Goal: Contribute content

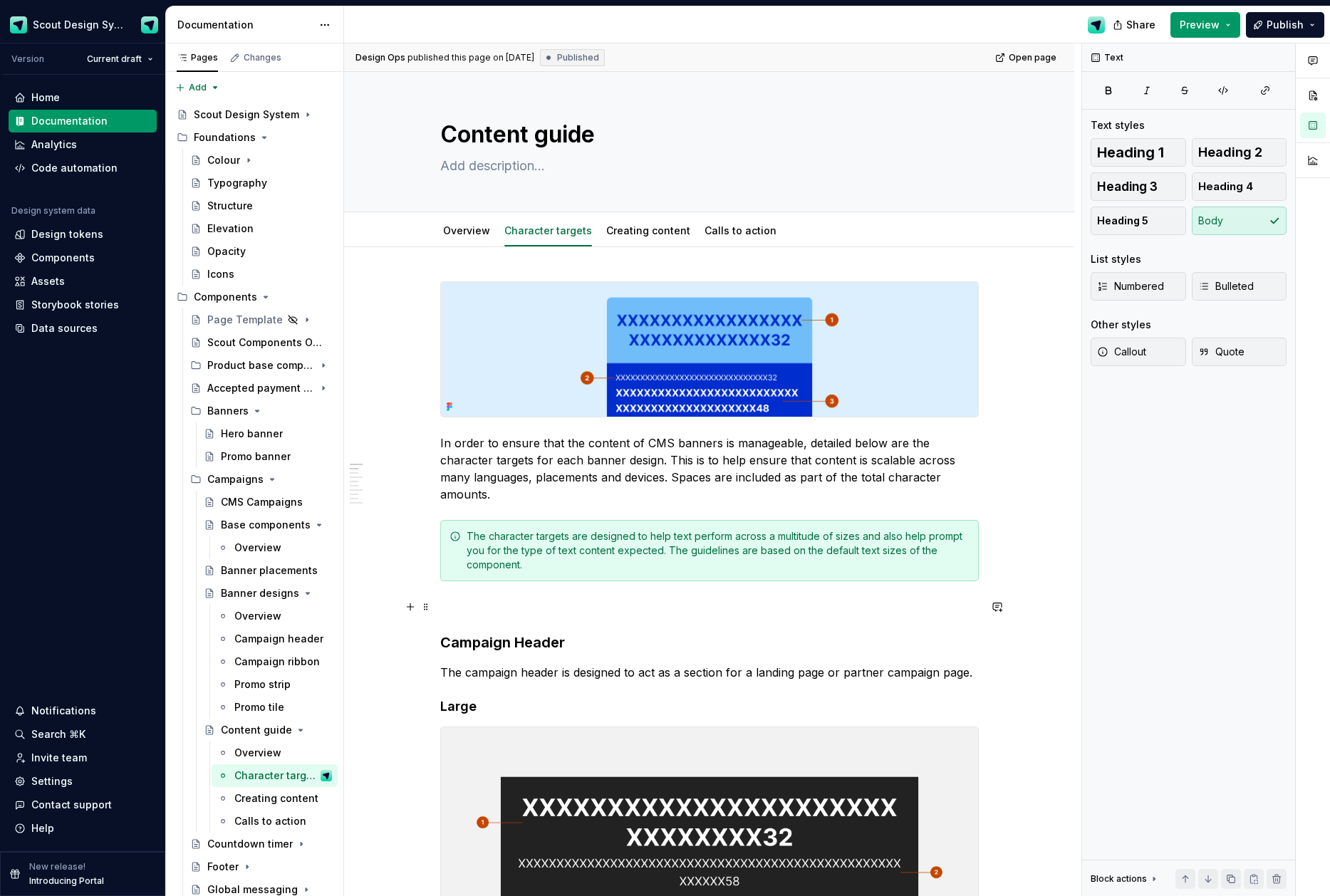
scroll to position [47, 0]
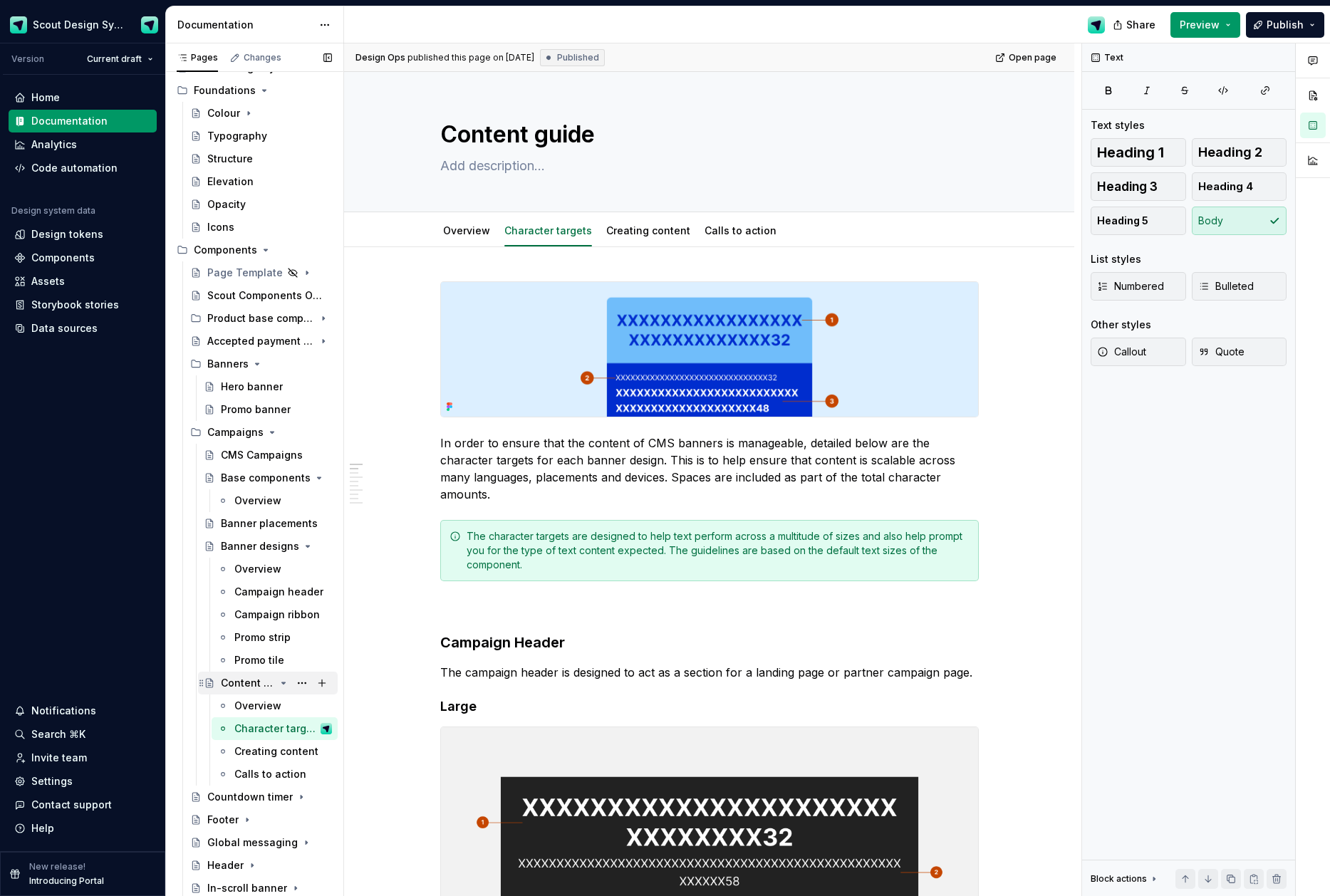
click at [241, 681] on div "Content guide" at bounding box center [248, 683] width 54 height 14
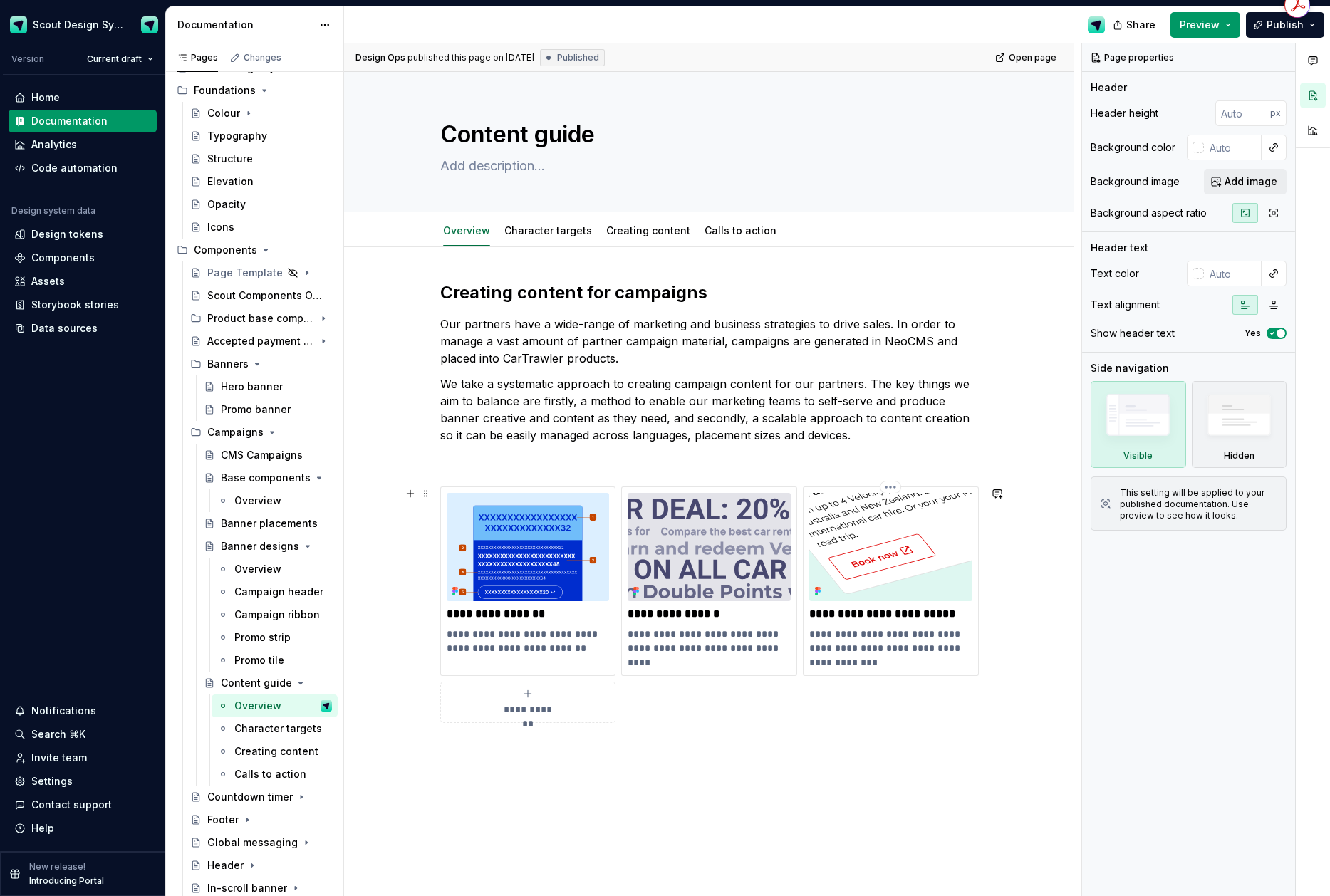
drag, startPoint x: 935, startPoint y: 669, endPoint x: 1007, endPoint y: 559, distance: 131.5
click at [935, 669] on p "**********" at bounding box center [891, 648] width 163 height 43
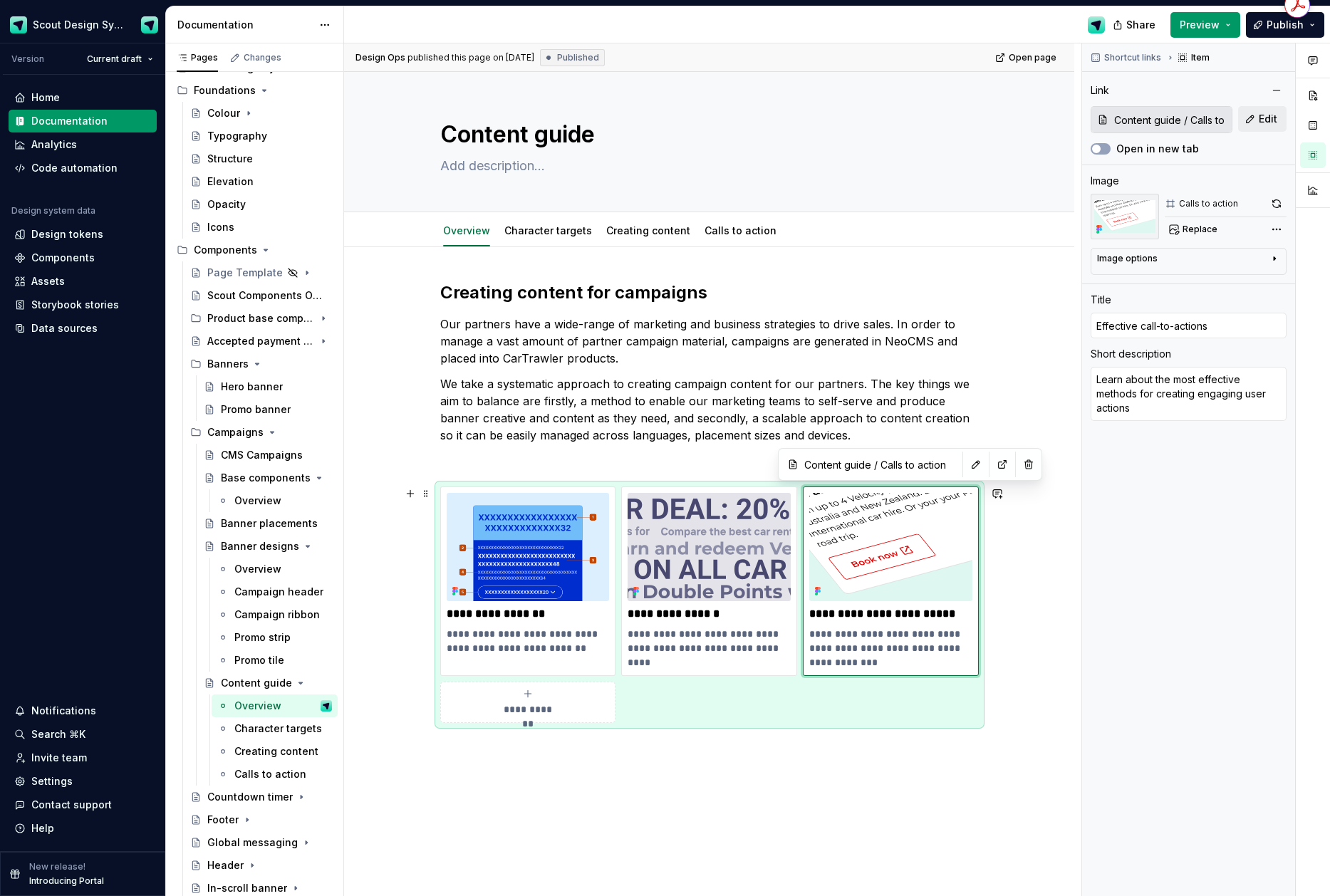
click at [725, 698] on div "**********" at bounding box center [709, 604] width 538 height 237
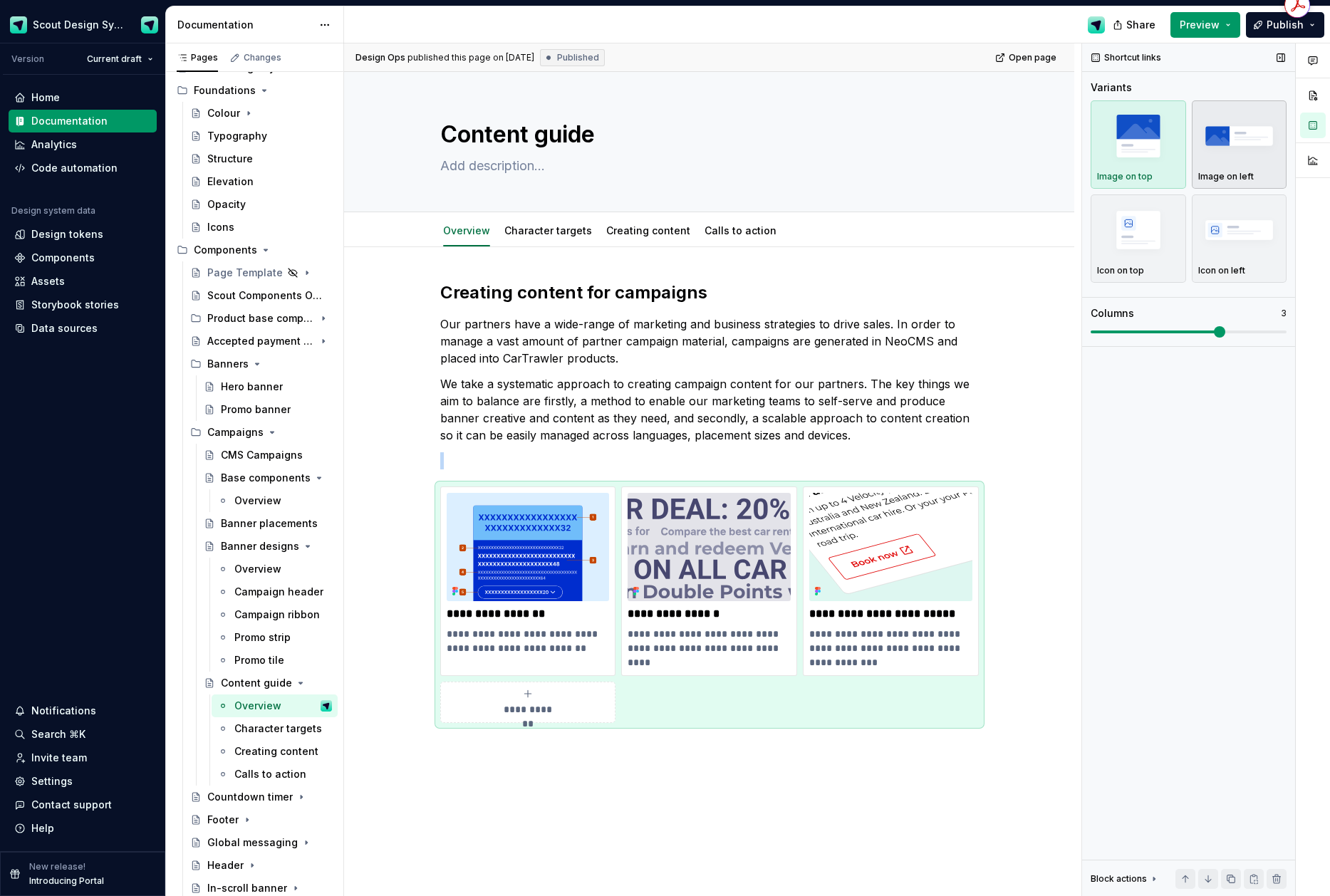
click at [1238, 153] on img "button" at bounding box center [1240, 135] width 83 height 52
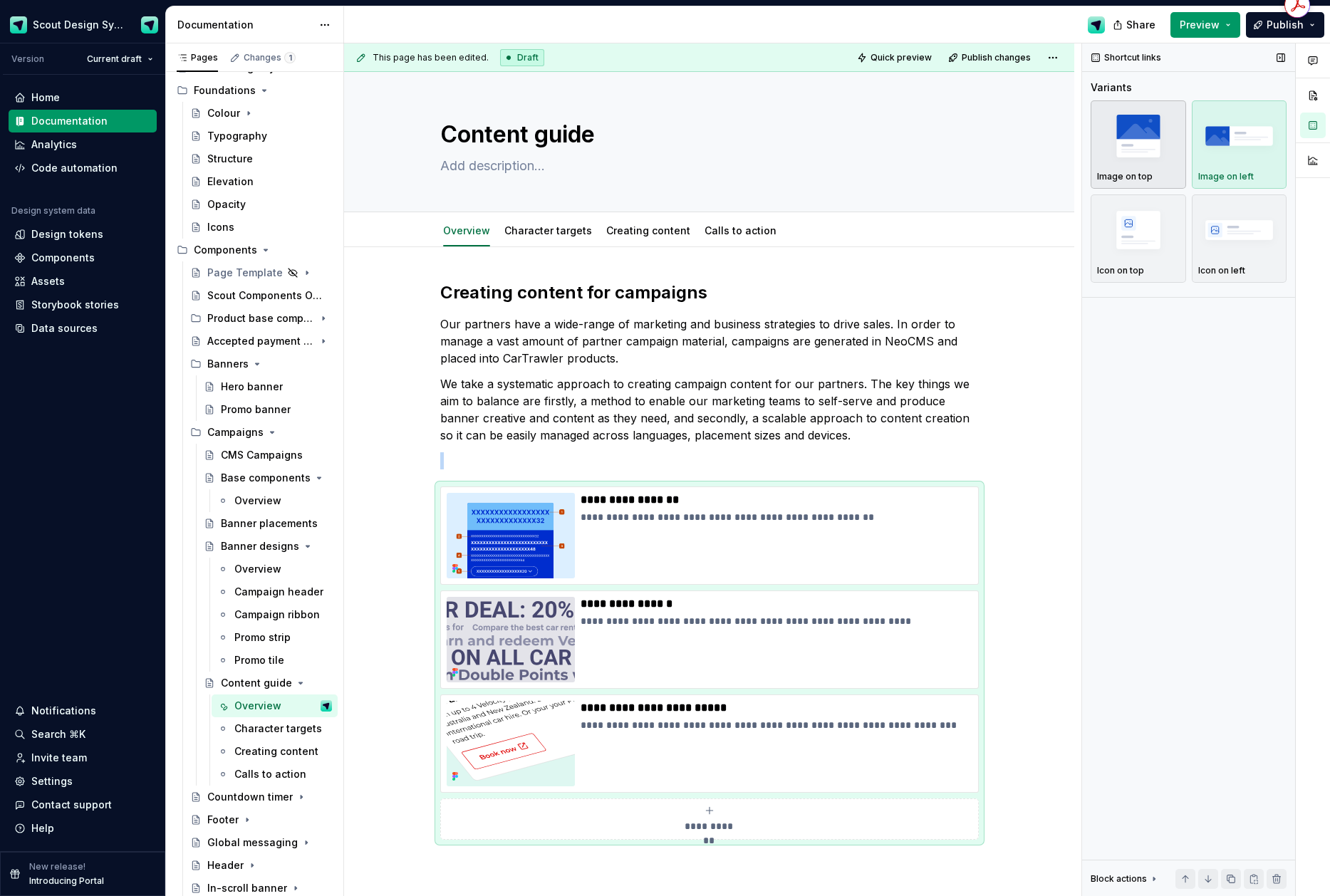
click at [1145, 151] on img "button" at bounding box center [1139, 135] width 83 height 52
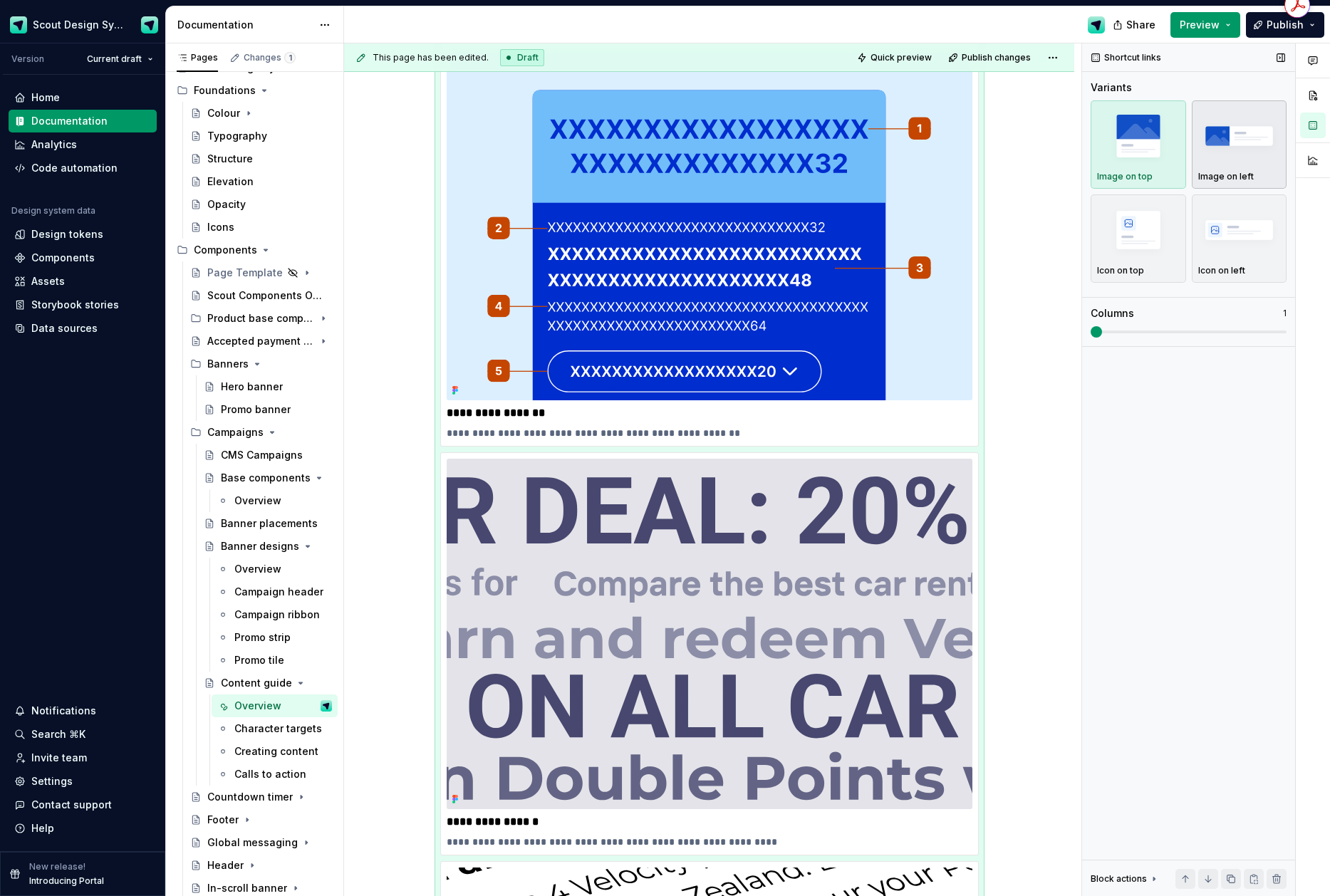
click at [1248, 141] on img "button" at bounding box center [1240, 135] width 83 height 52
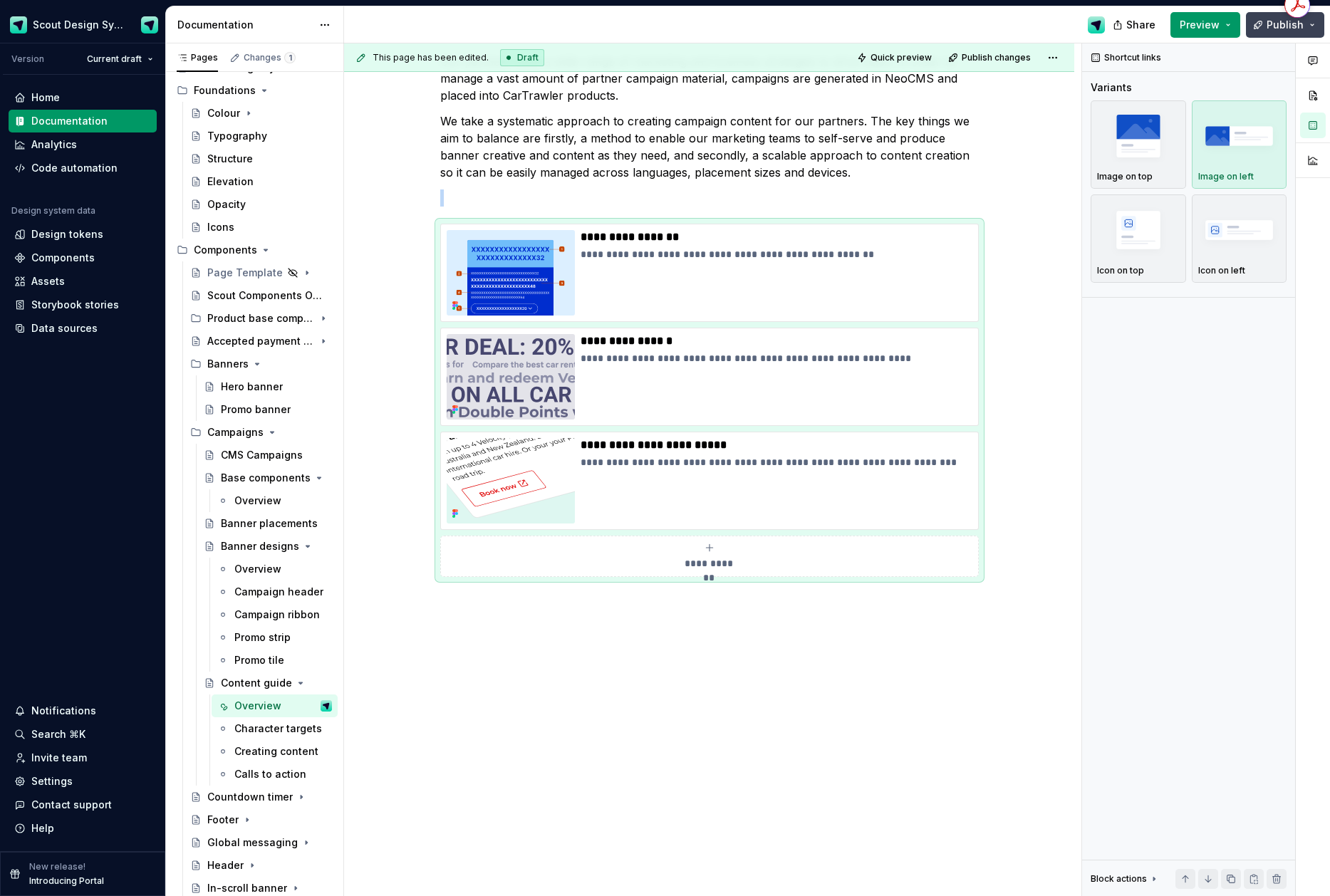
click at [1263, 31] on button "Publish" at bounding box center [1286, 25] width 79 height 26
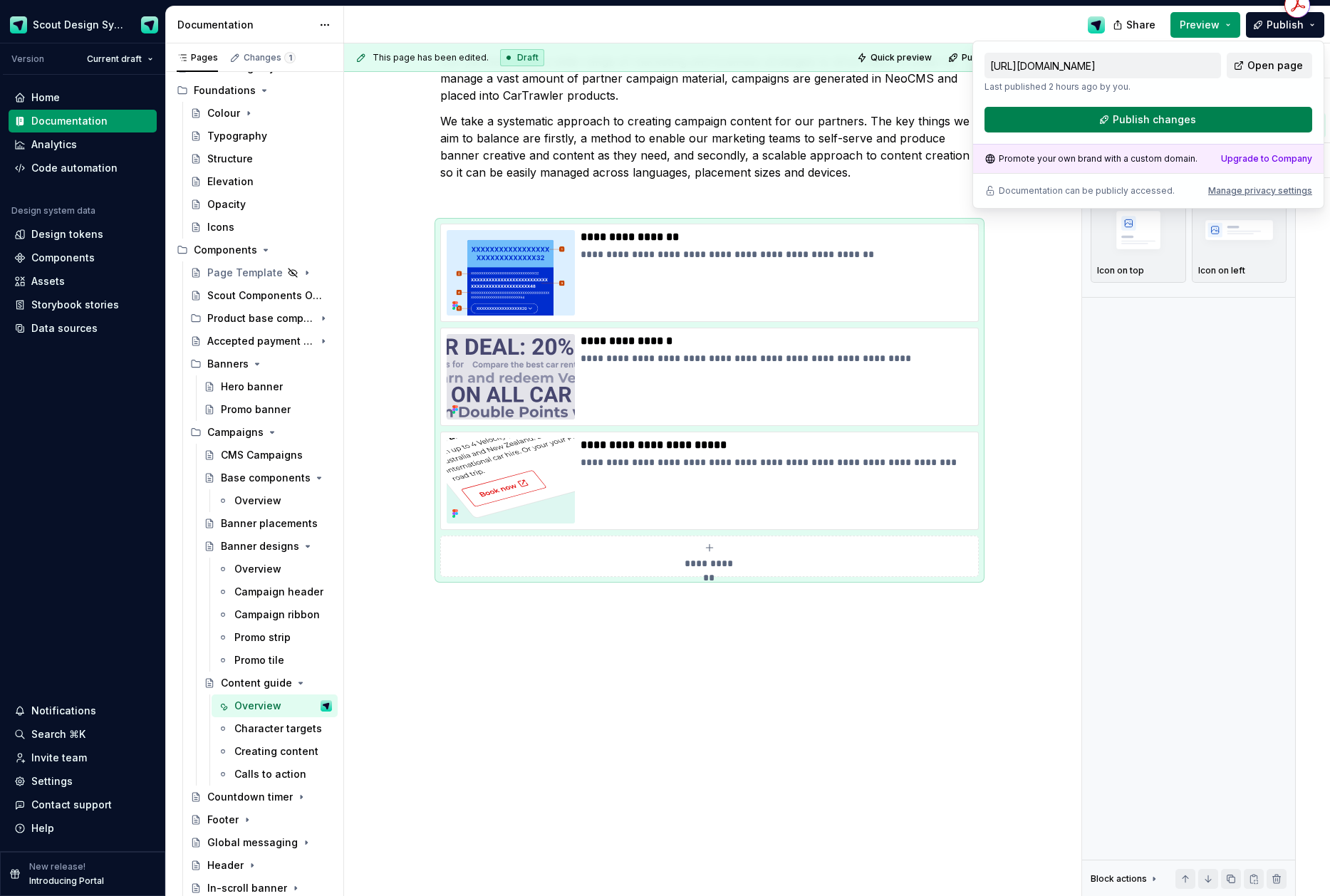
click at [1193, 114] on span "Publish changes" at bounding box center [1154, 119] width 83 height 14
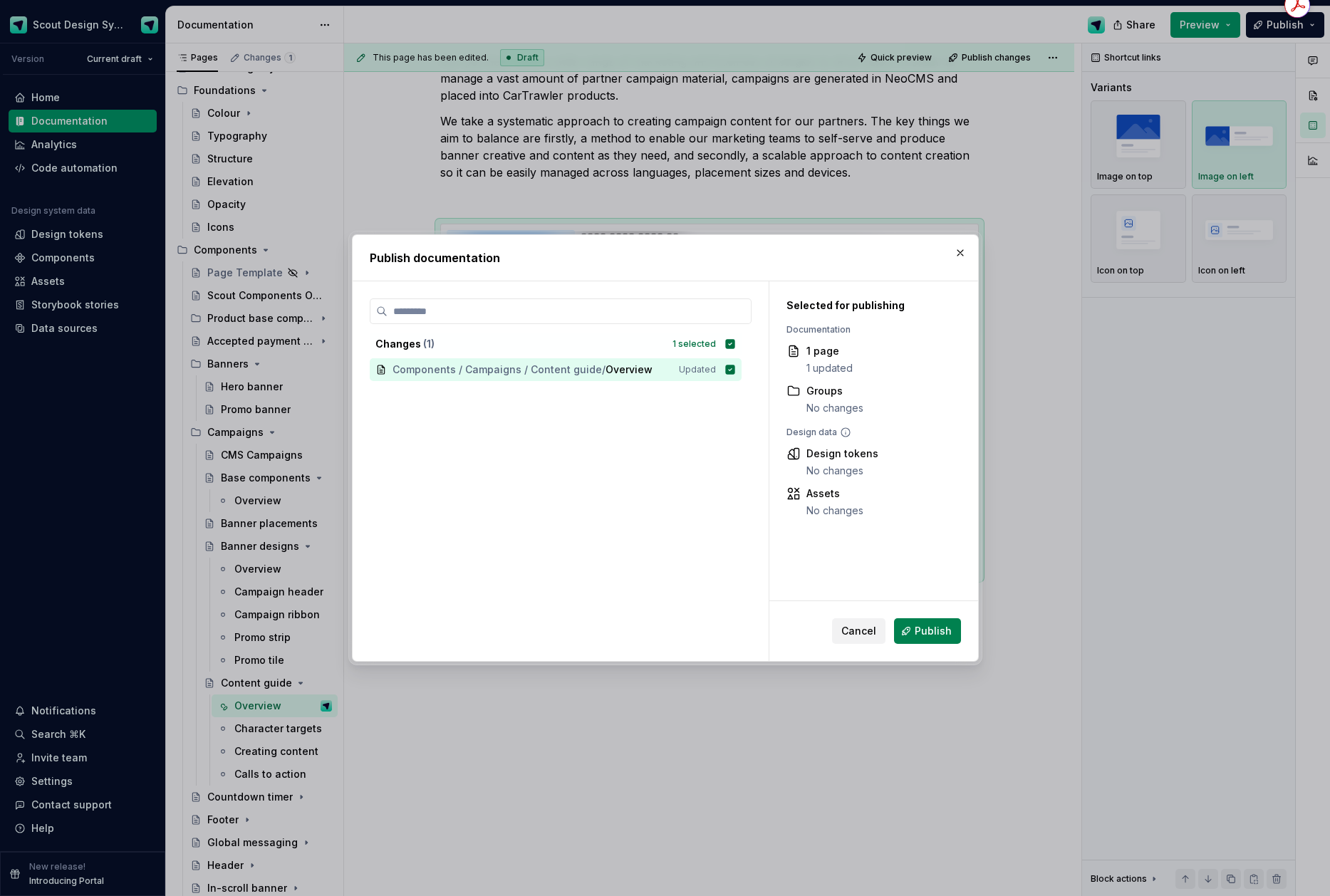
click at [914, 641] on button "Publish" at bounding box center [928, 631] width 67 height 26
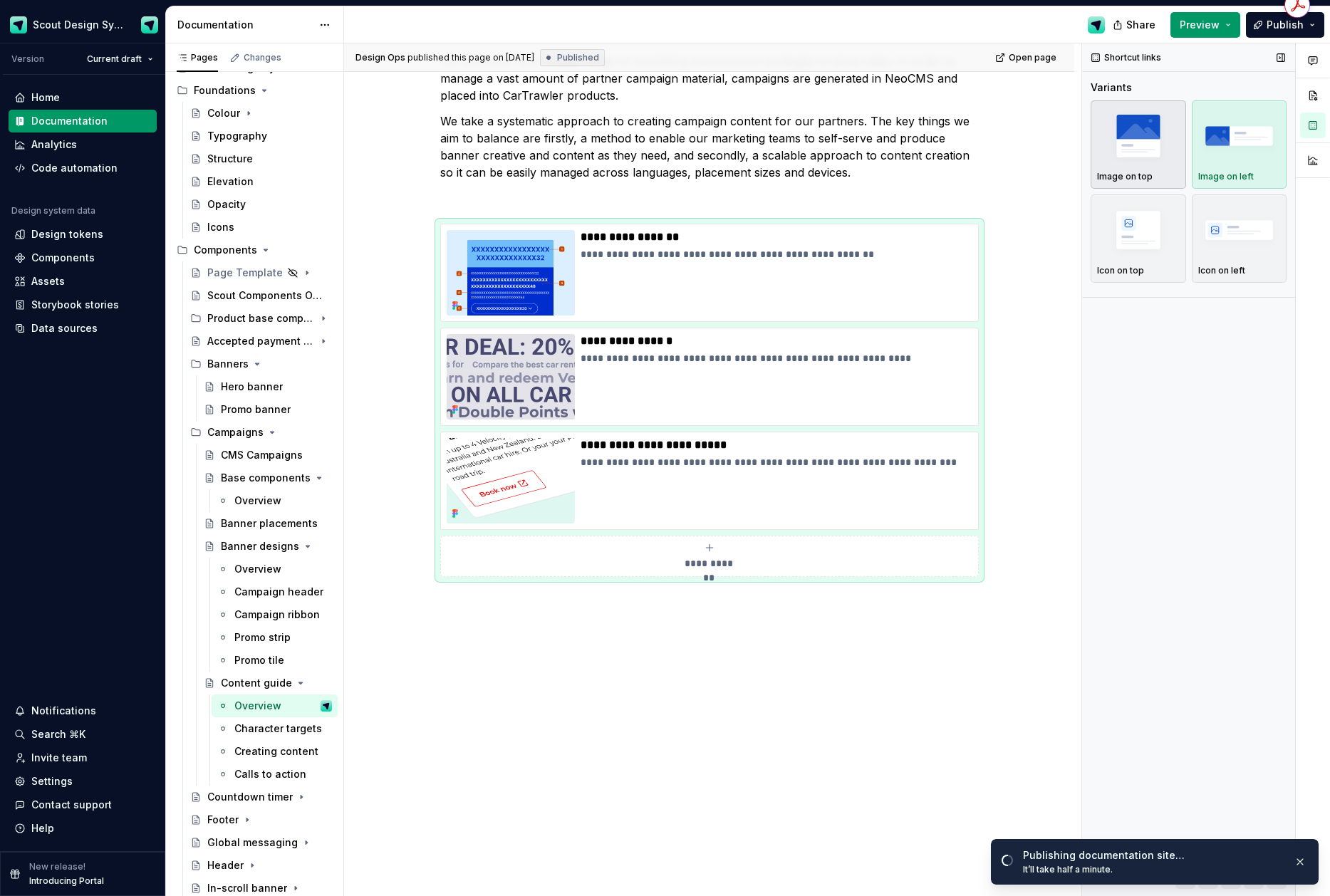
click at [1144, 172] on p "Image on top" at bounding box center [1126, 177] width 56 height 12
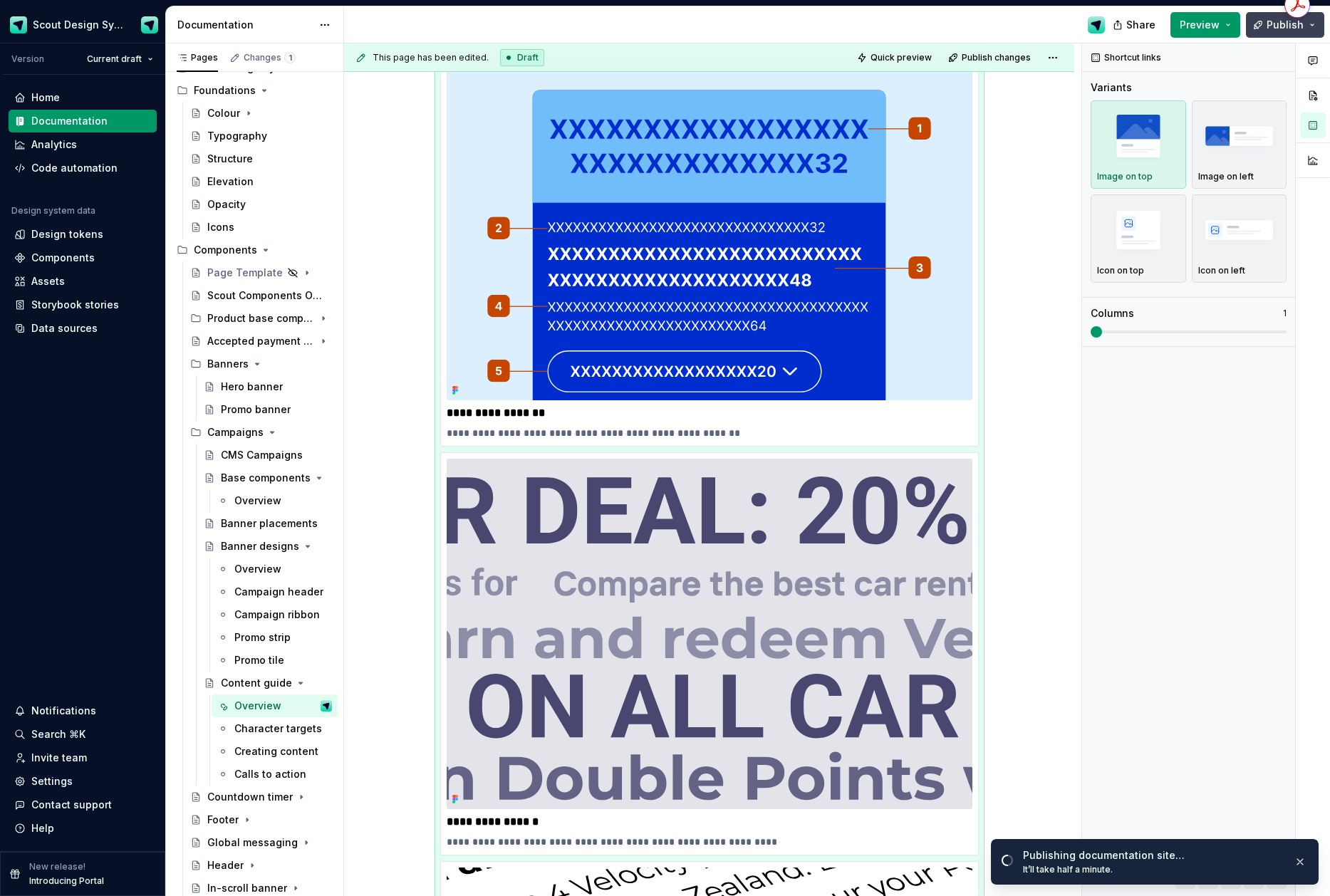
click at [1254, 19] on button "Publish" at bounding box center [1286, 25] width 79 height 26
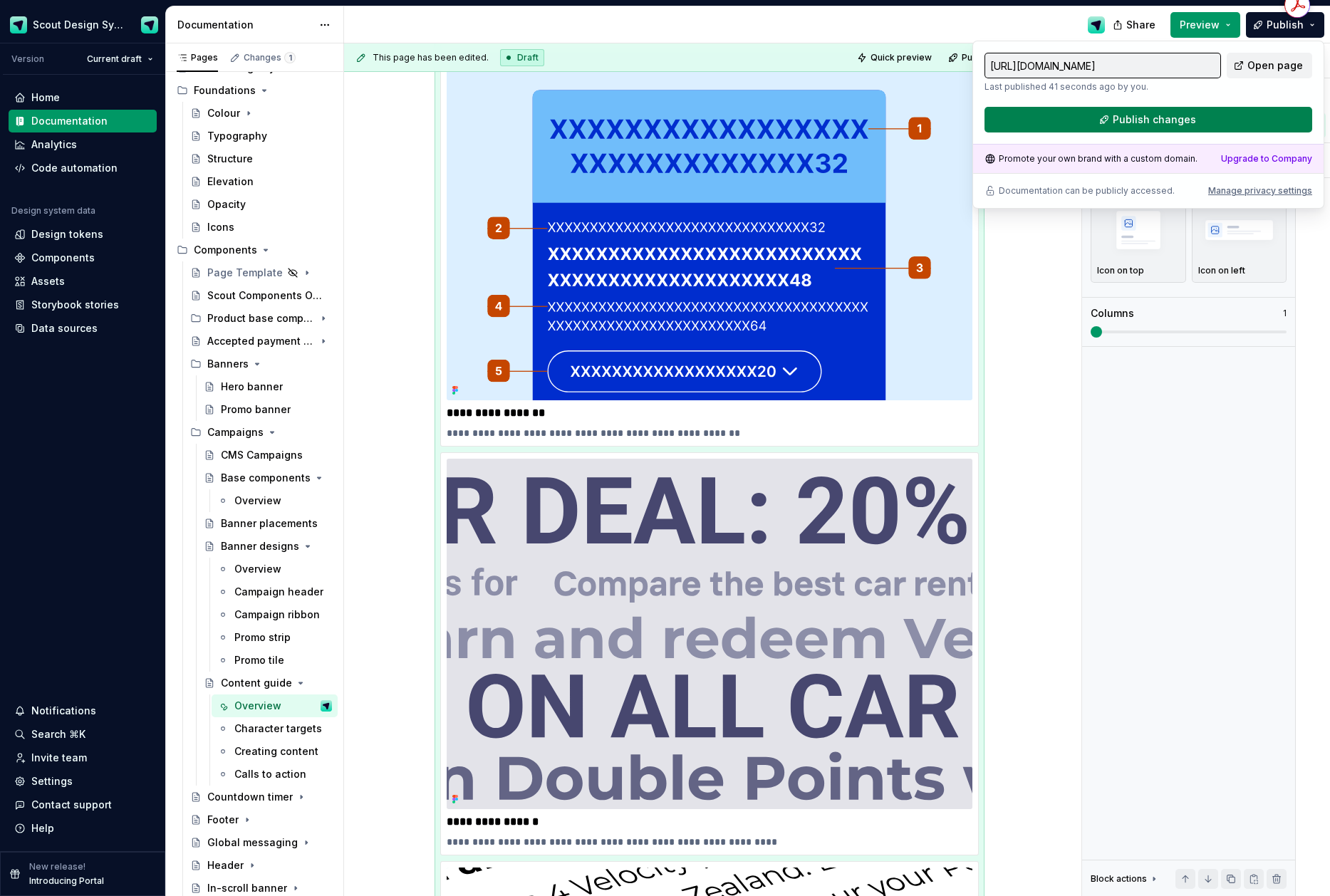
click at [1172, 115] on span "Publish changes" at bounding box center [1154, 119] width 83 height 14
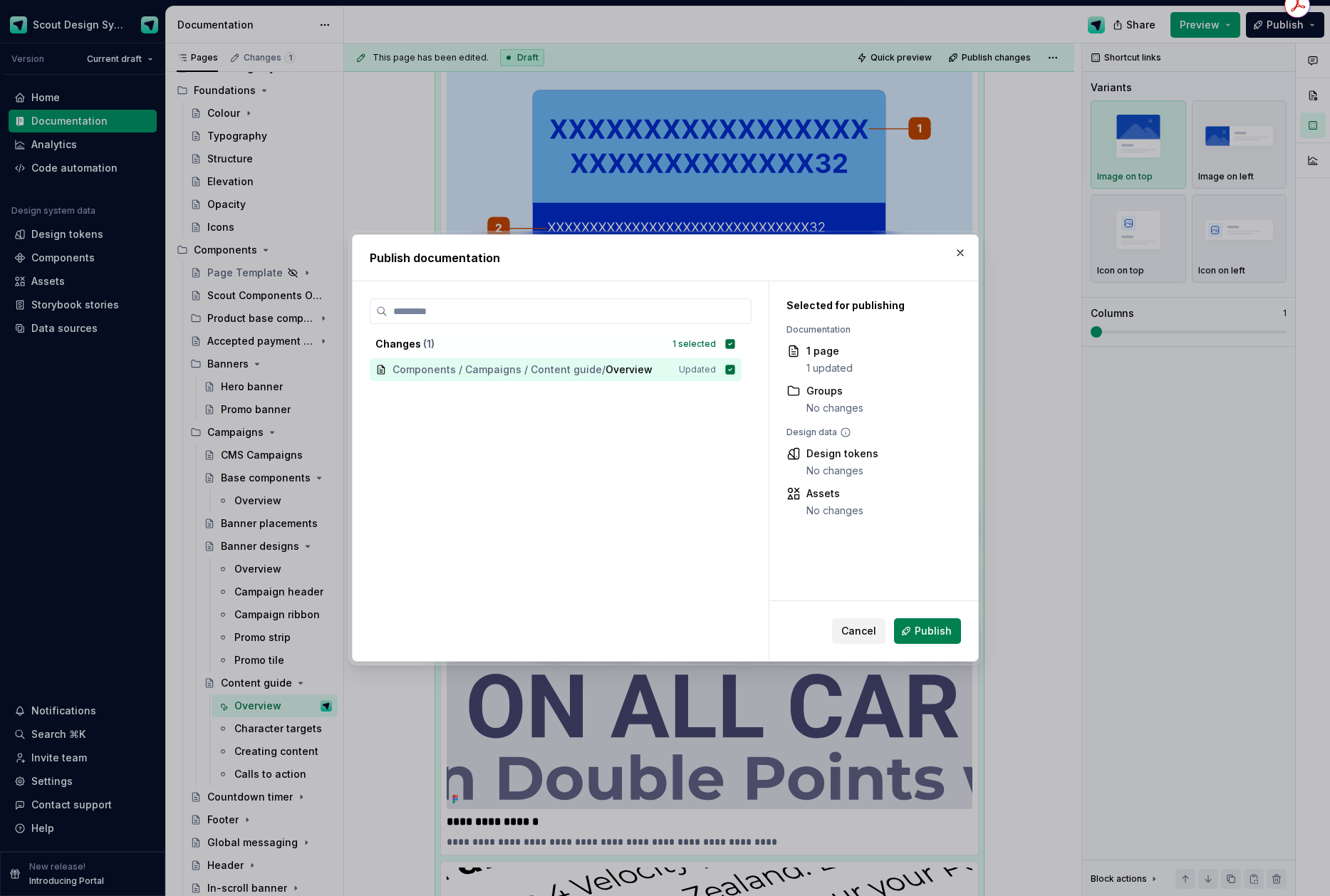
click at [946, 622] on button "Publish" at bounding box center [928, 631] width 67 height 26
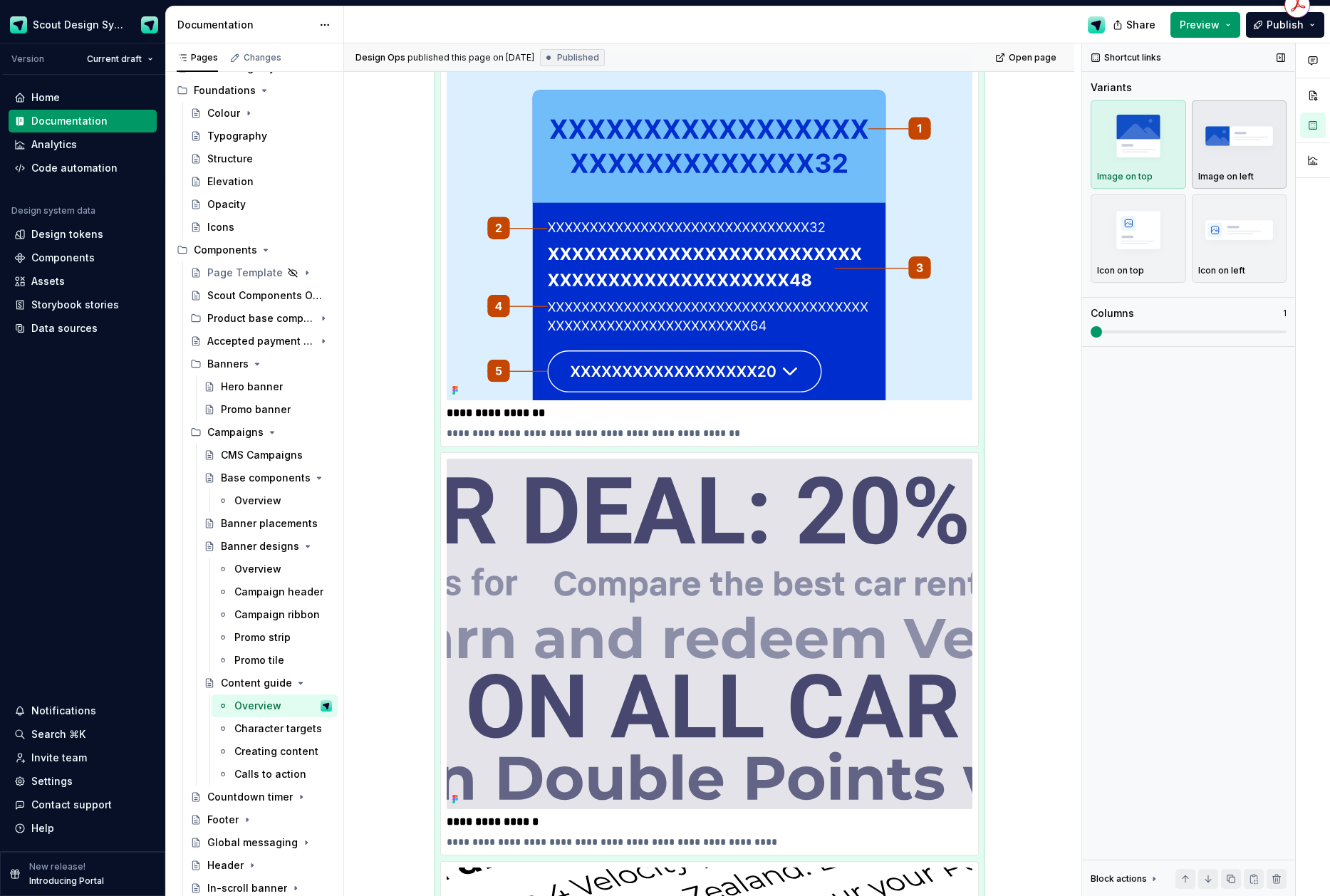
click at [1200, 135] on img "button" at bounding box center [1240, 135] width 83 height 52
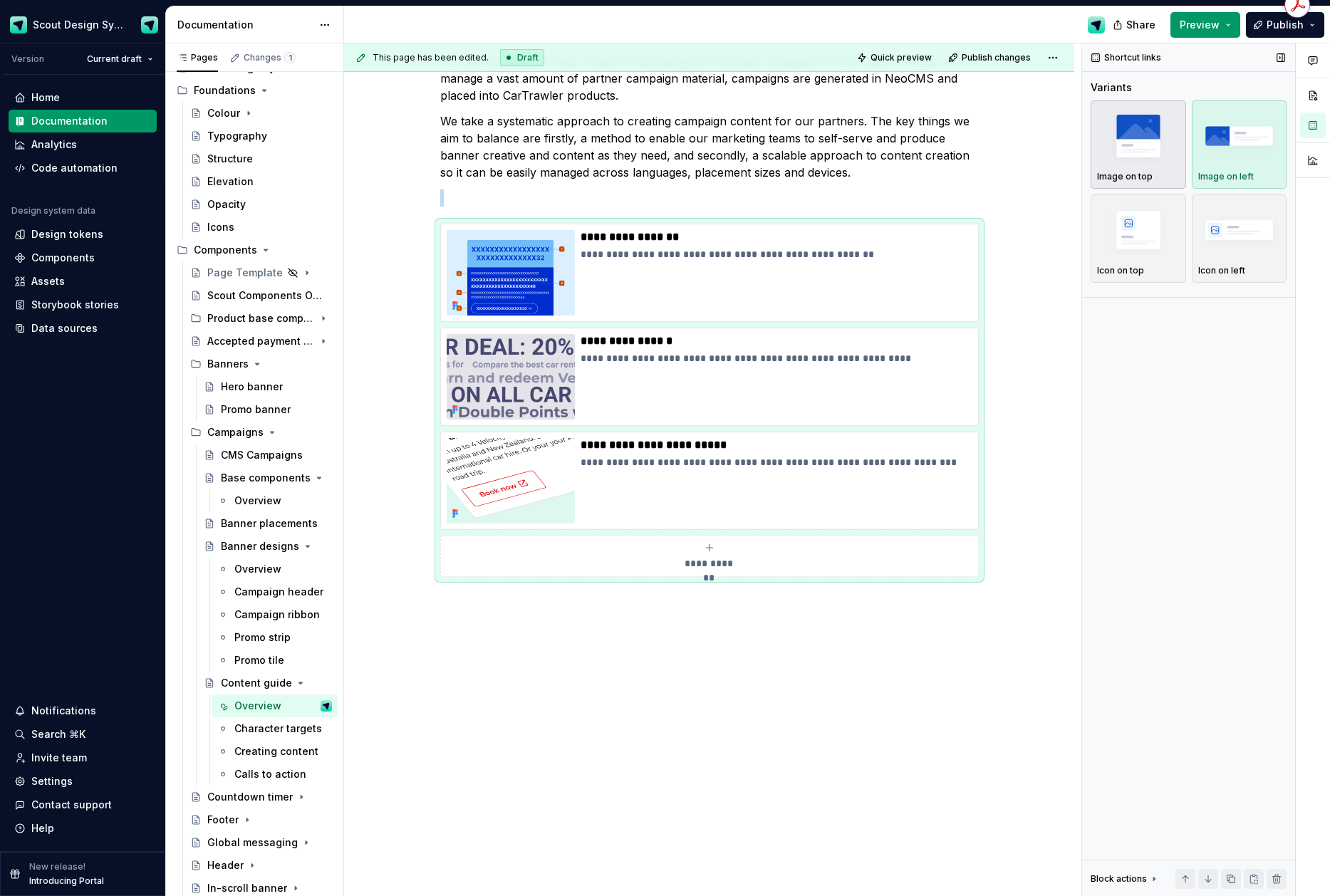
click at [1150, 163] on div "button" at bounding box center [1139, 135] width 83 height 59
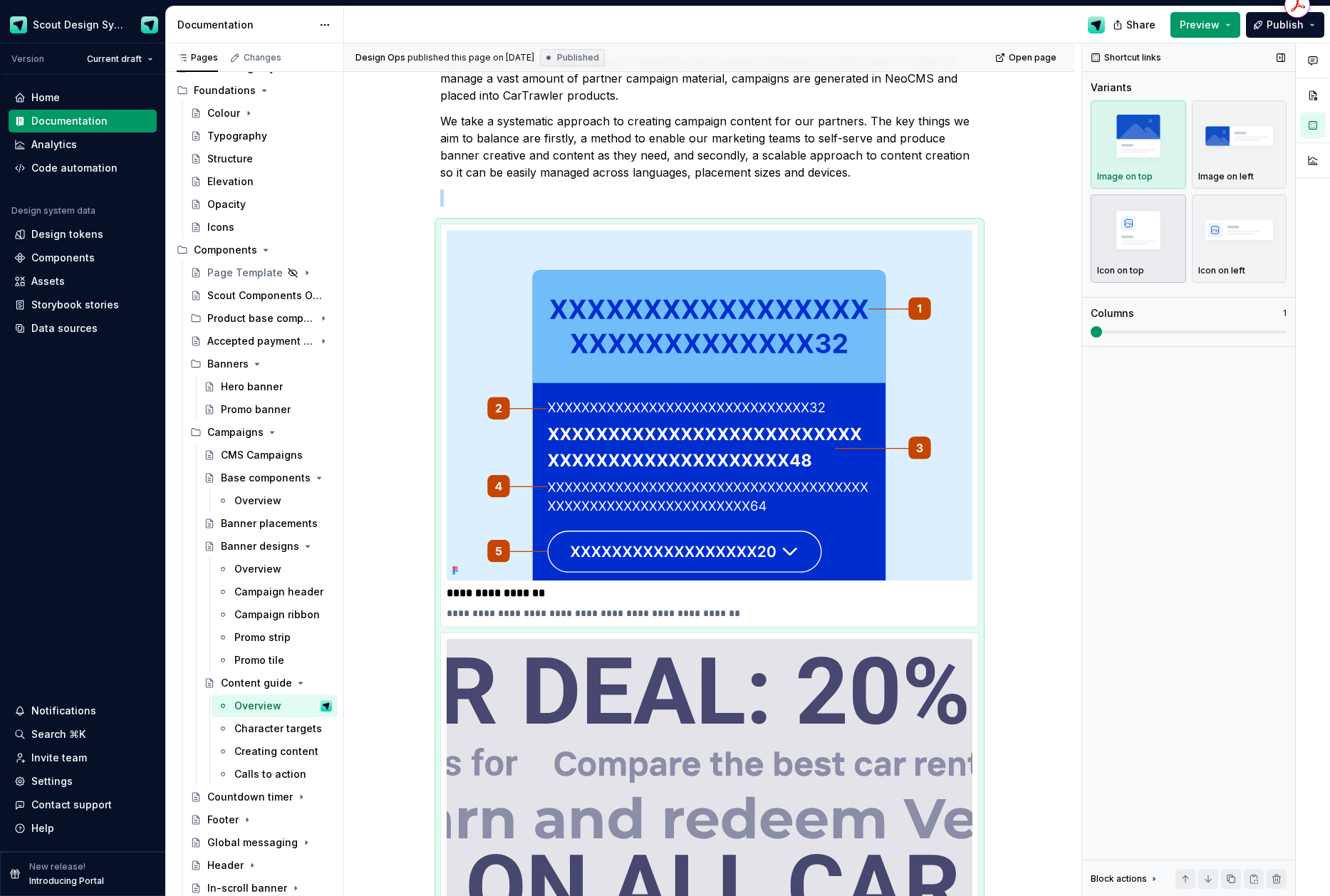
scroll to position [443, 0]
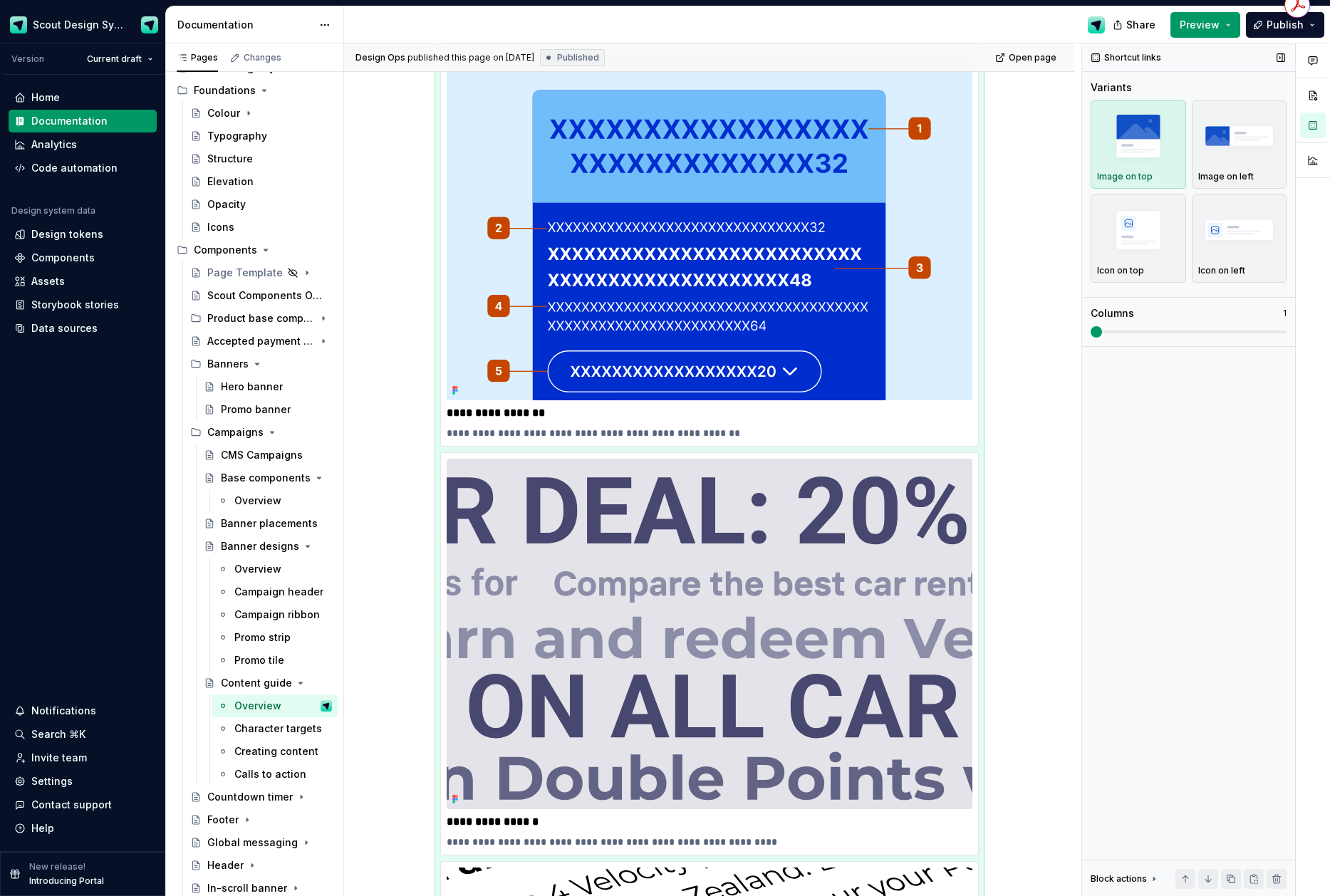
drag, startPoint x: 1101, startPoint y: 324, endPoint x: 1231, endPoint y: 331, distance: 130.2
click at [1232, 328] on div "Columns 1" at bounding box center [1189, 321] width 196 height 32
click at [1230, 331] on span at bounding box center [1189, 332] width 196 height 3
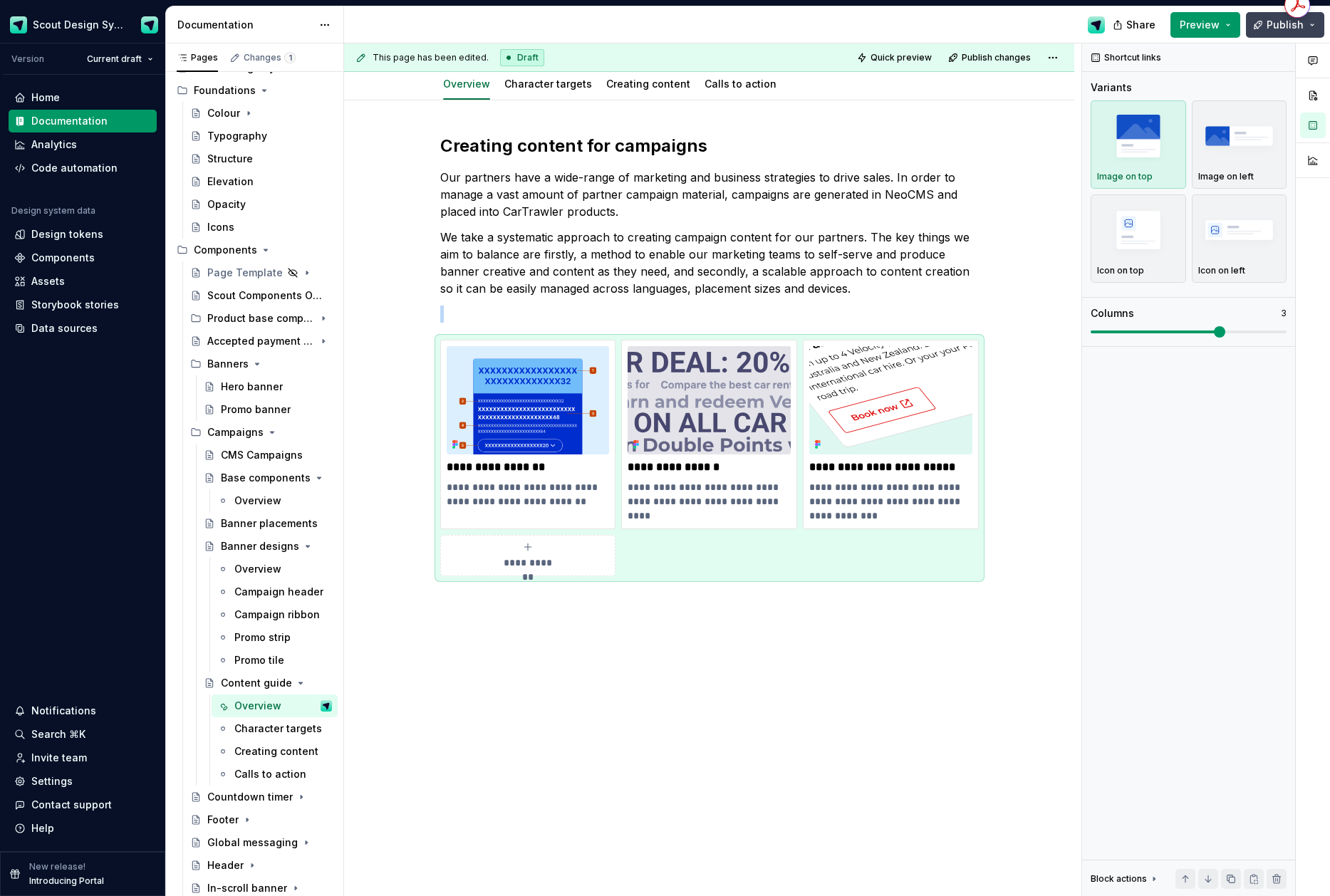
click at [1264, 27] on button "Publish" at bounding box center [1286, 25] width 79 height 26
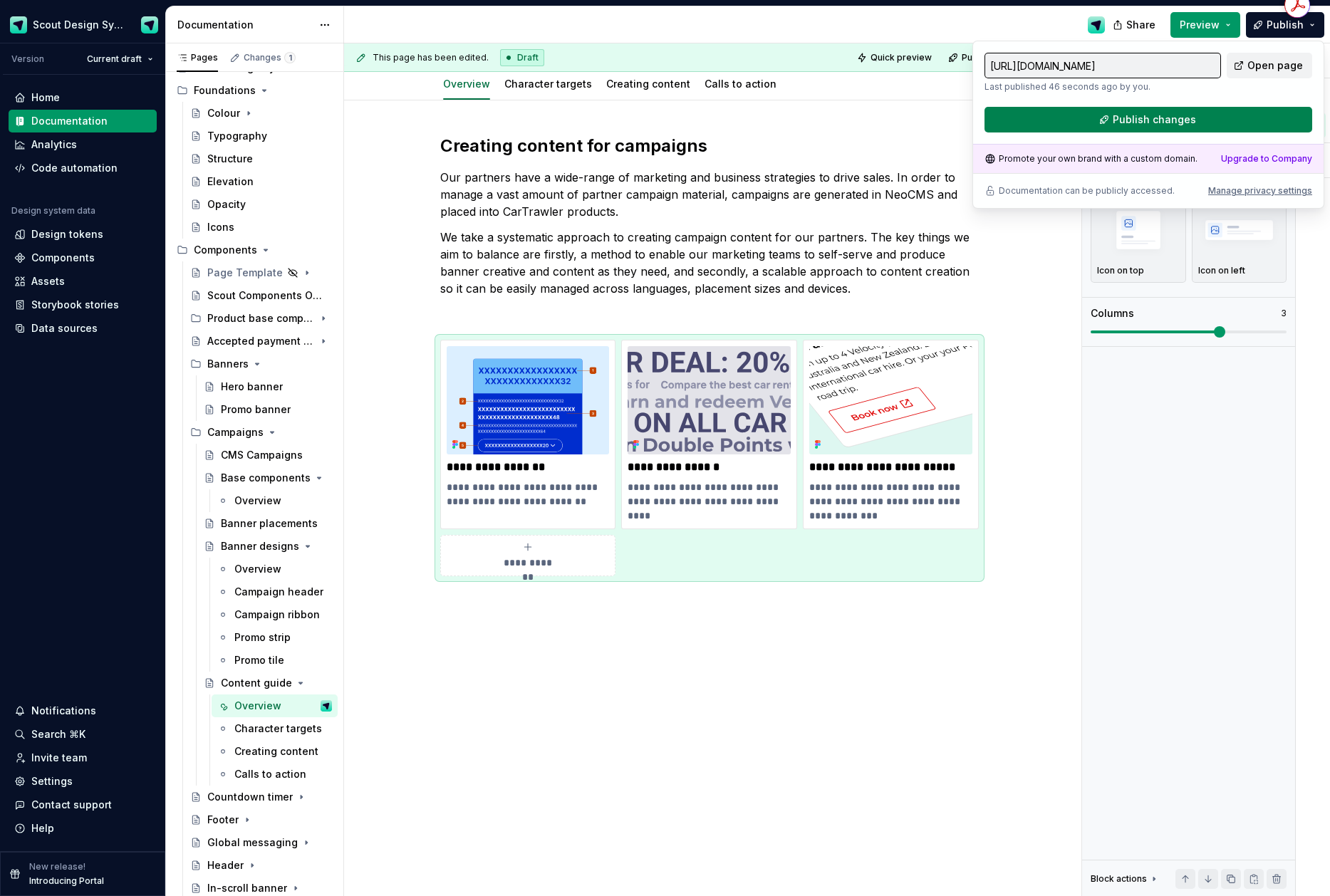
click at [1133, 131] on button "Publish changes" at bounding box center [1149, 119] width 328 height 26
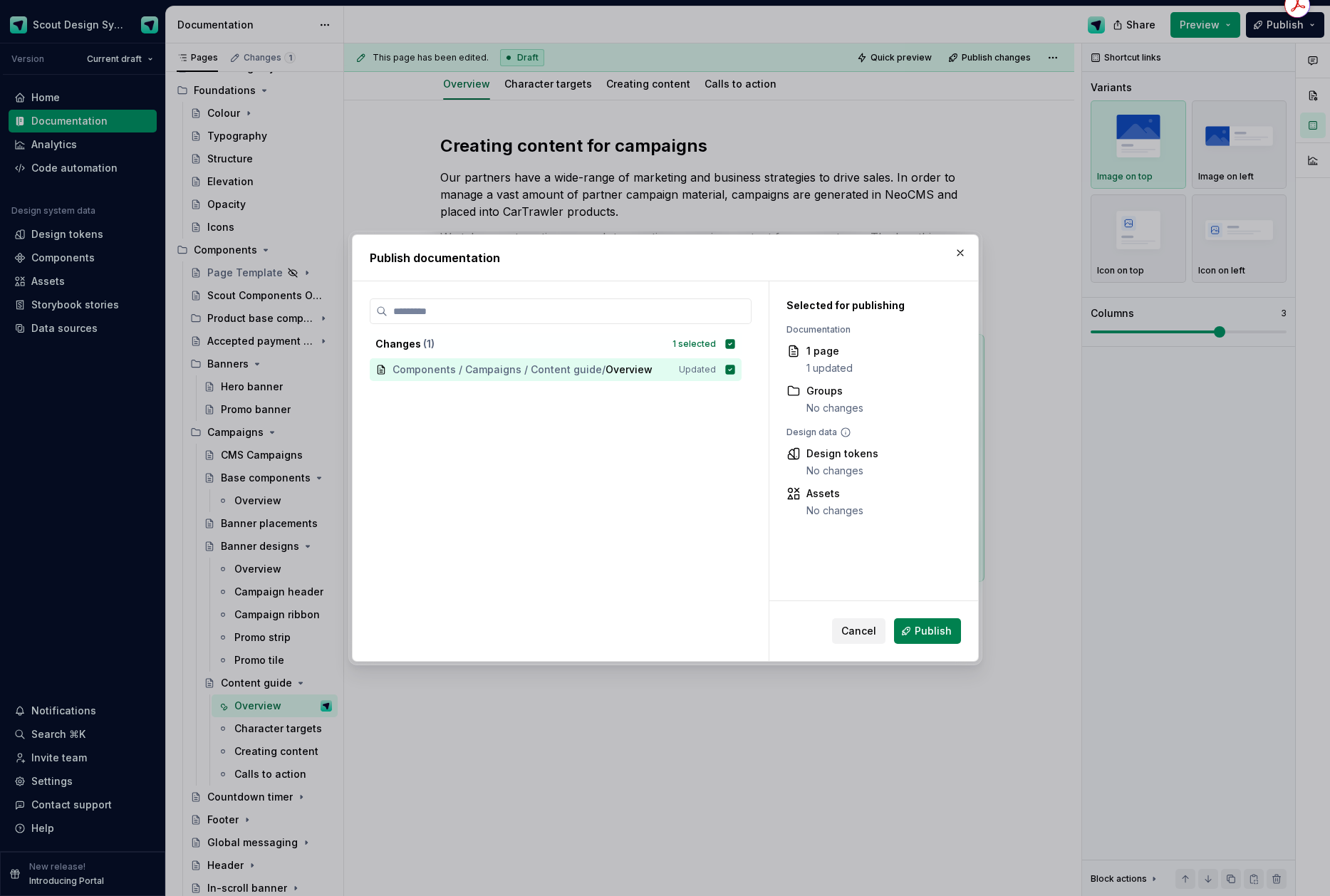
click at [939, 641] on button "Publish" at bounding box center [928, 631] width 67 height 26
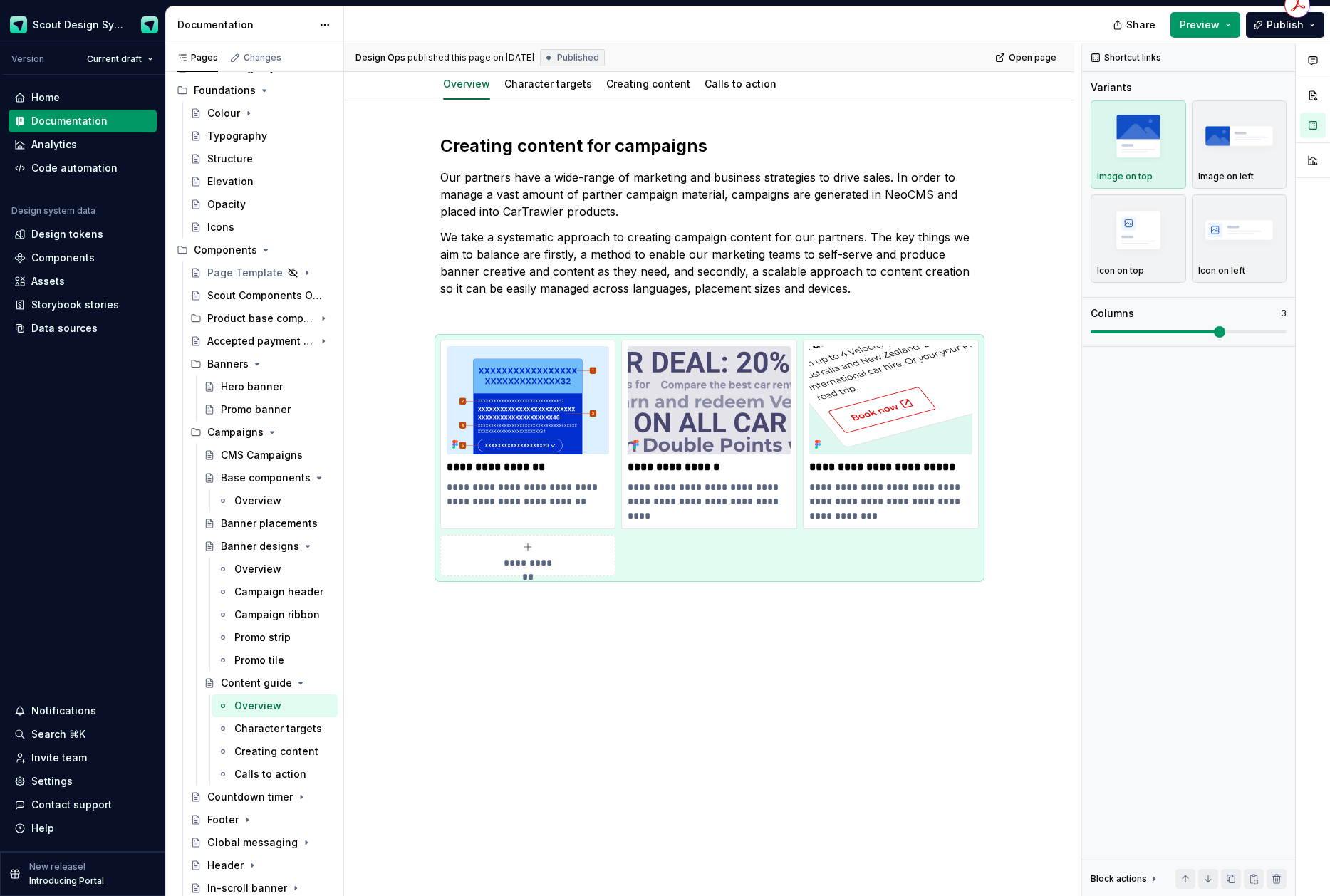
type textarea "*"
